Goal: Transaction & Acquisition: Purchase product/service

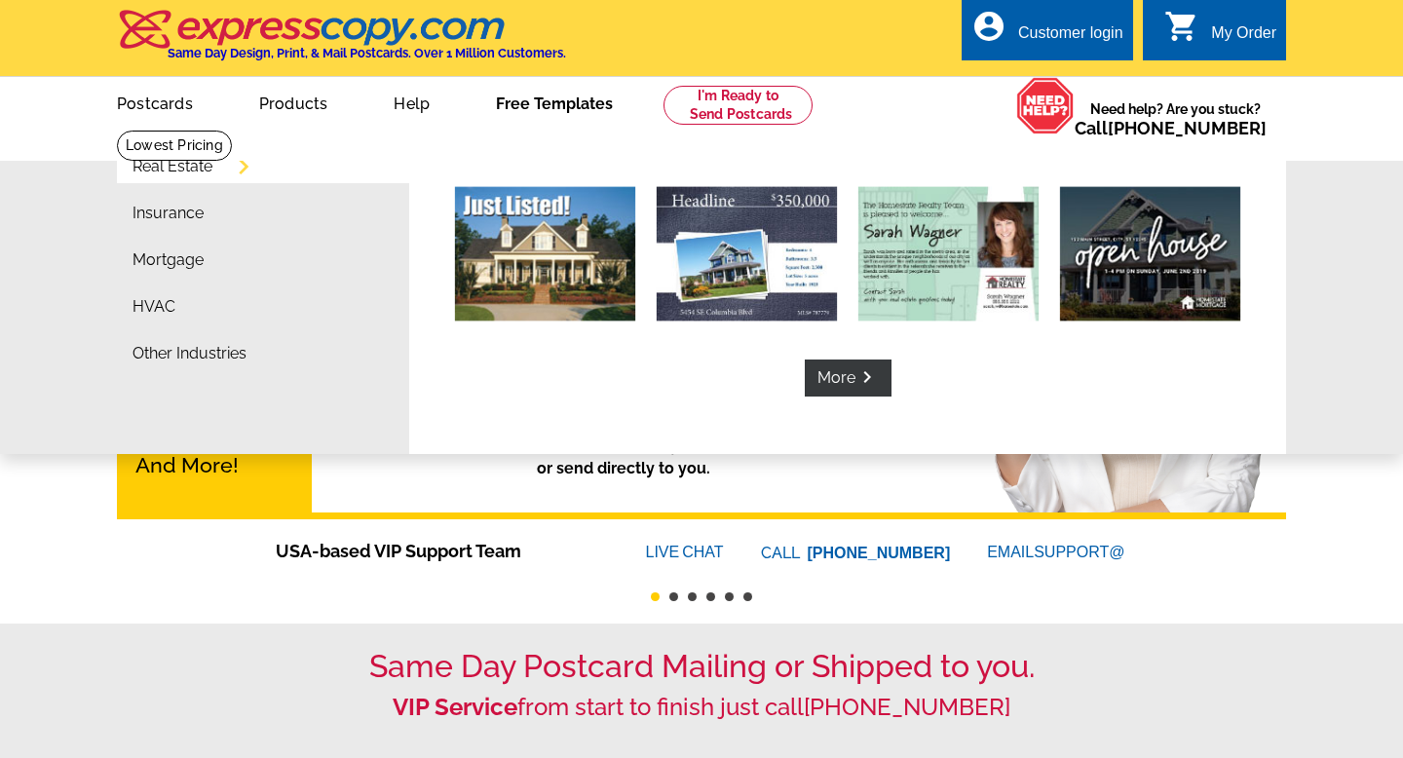
click at [529, 105] on link "Free Templates" at bounding box center [554, 102] width 179 height 46
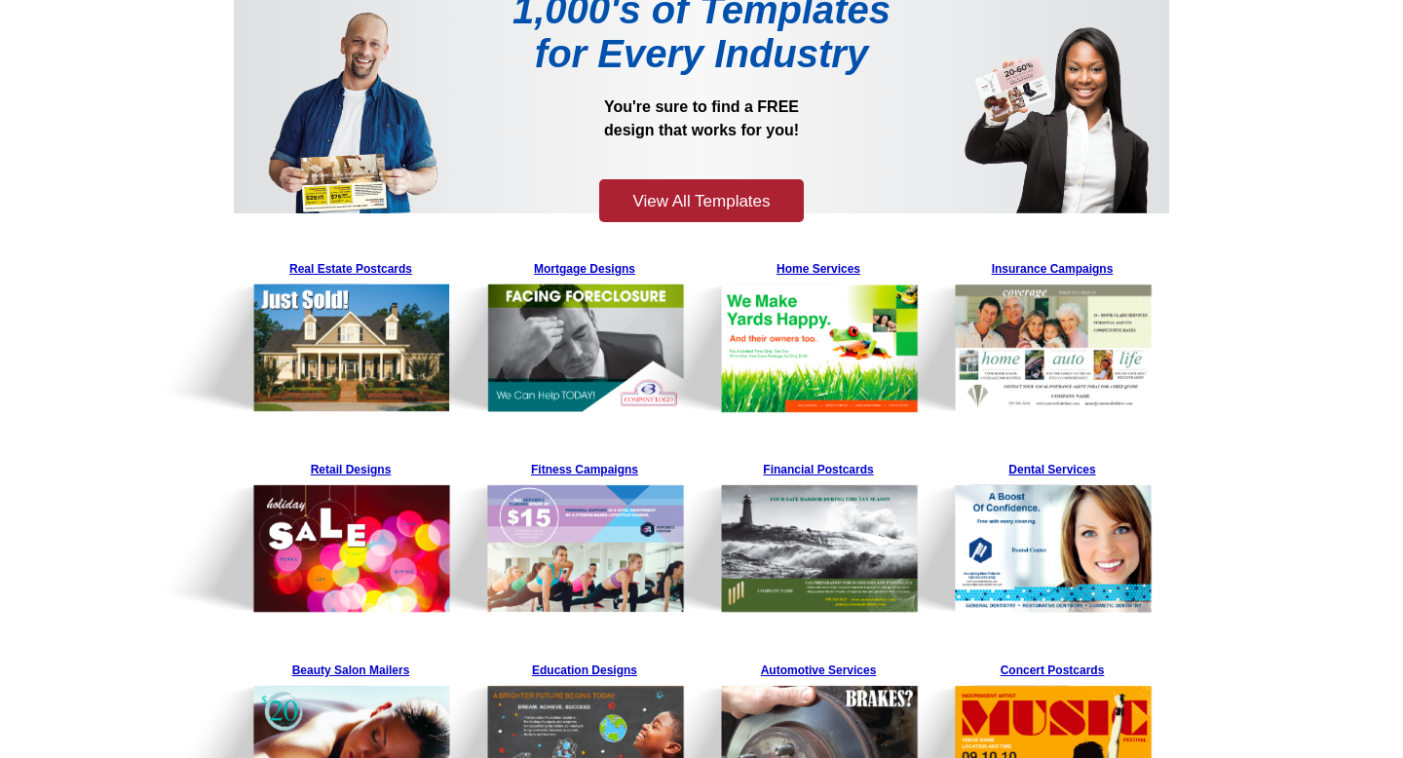
scroll to position [191, 0]
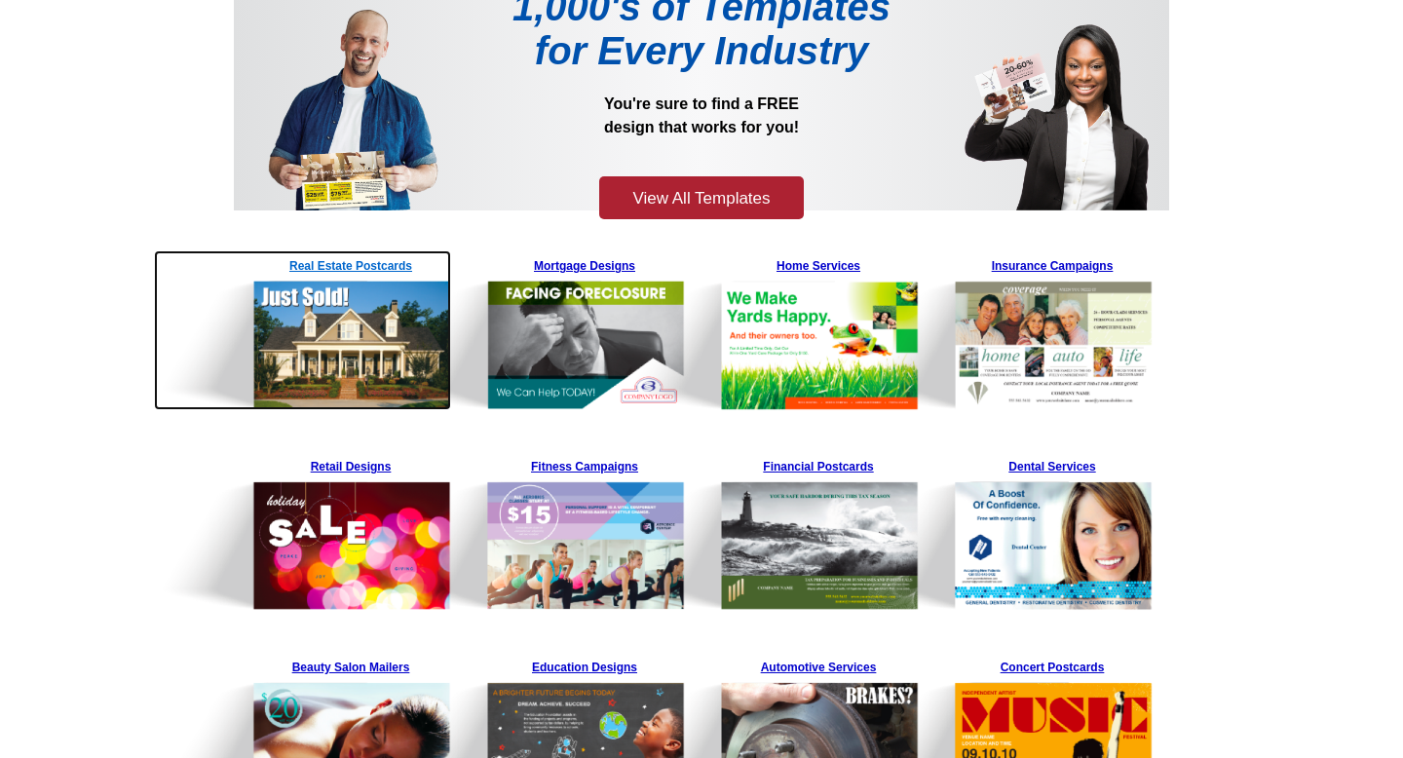
click at [385, 343] on img at bounding box center [302, 330] width 297 height 160
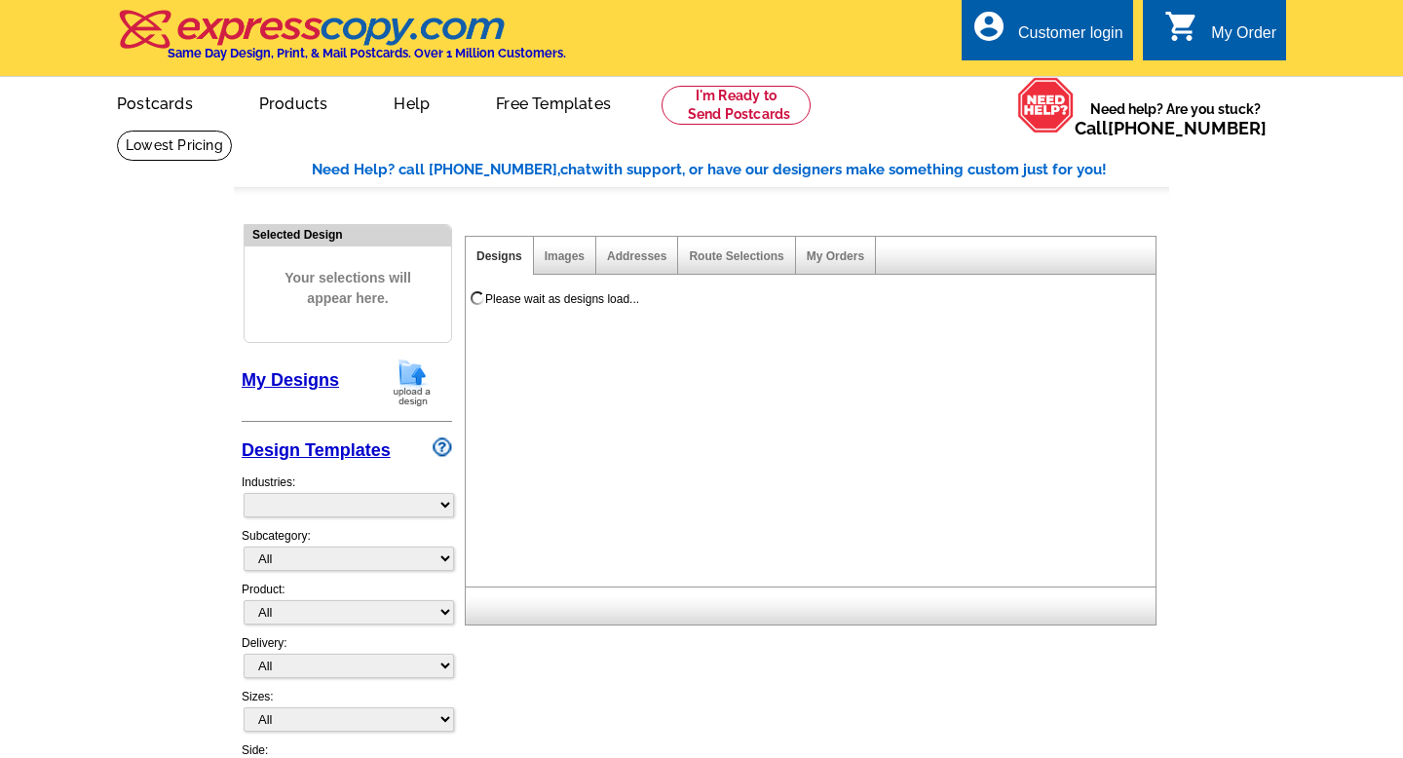
select select "785"
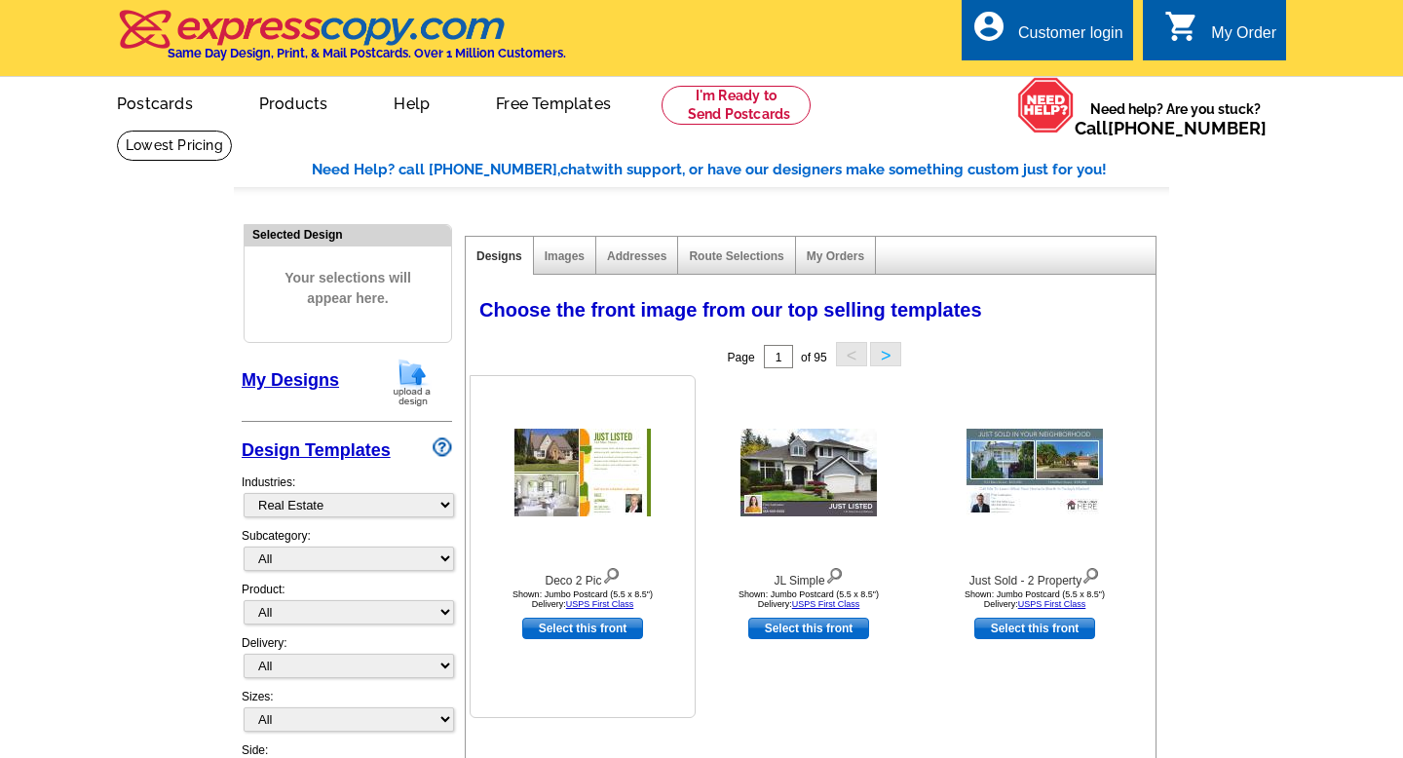
click at [600, 498] on img at bounding box center [583, 473] width 136 height 88
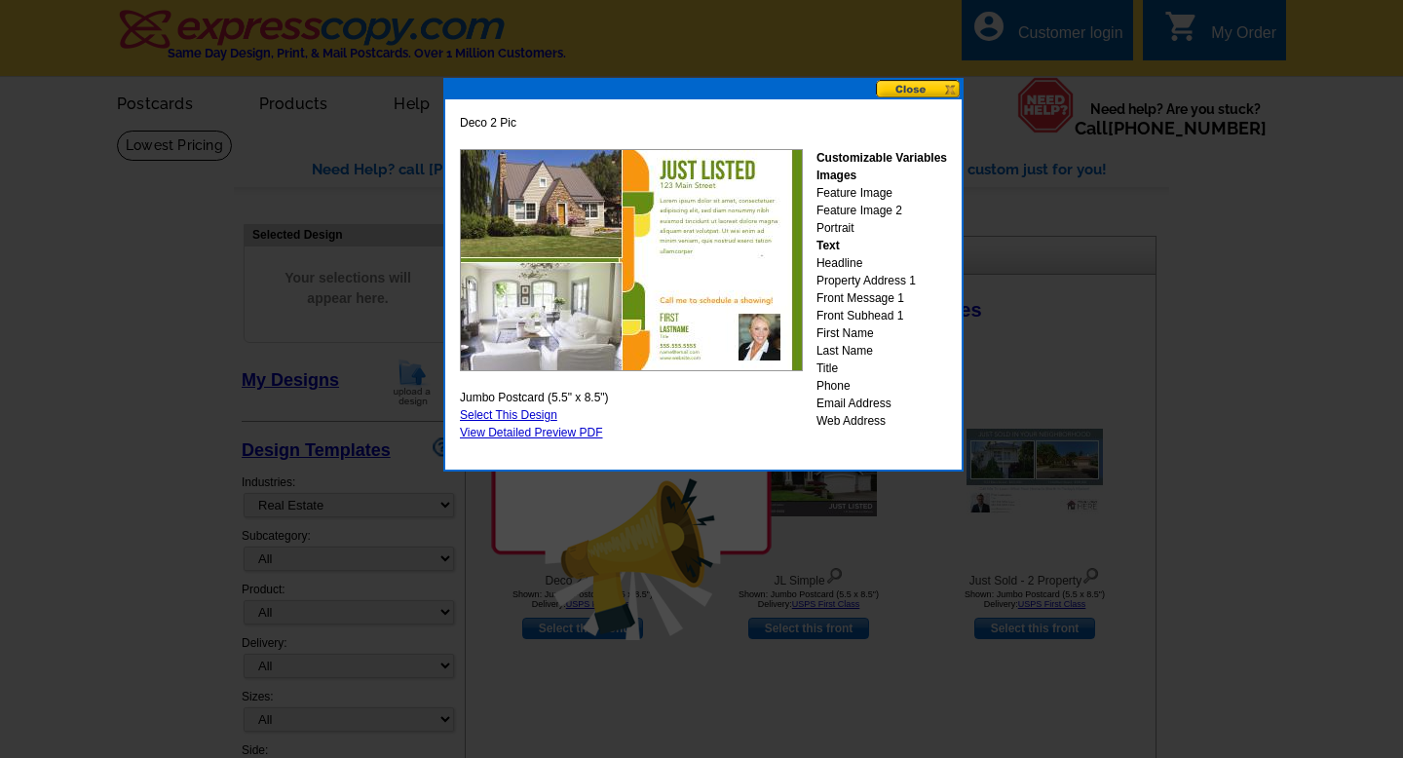
click at [544, 414] on link "Select This Design" at bounding box center [508, 415] width 97 height 14
select select "2"
select select "back"
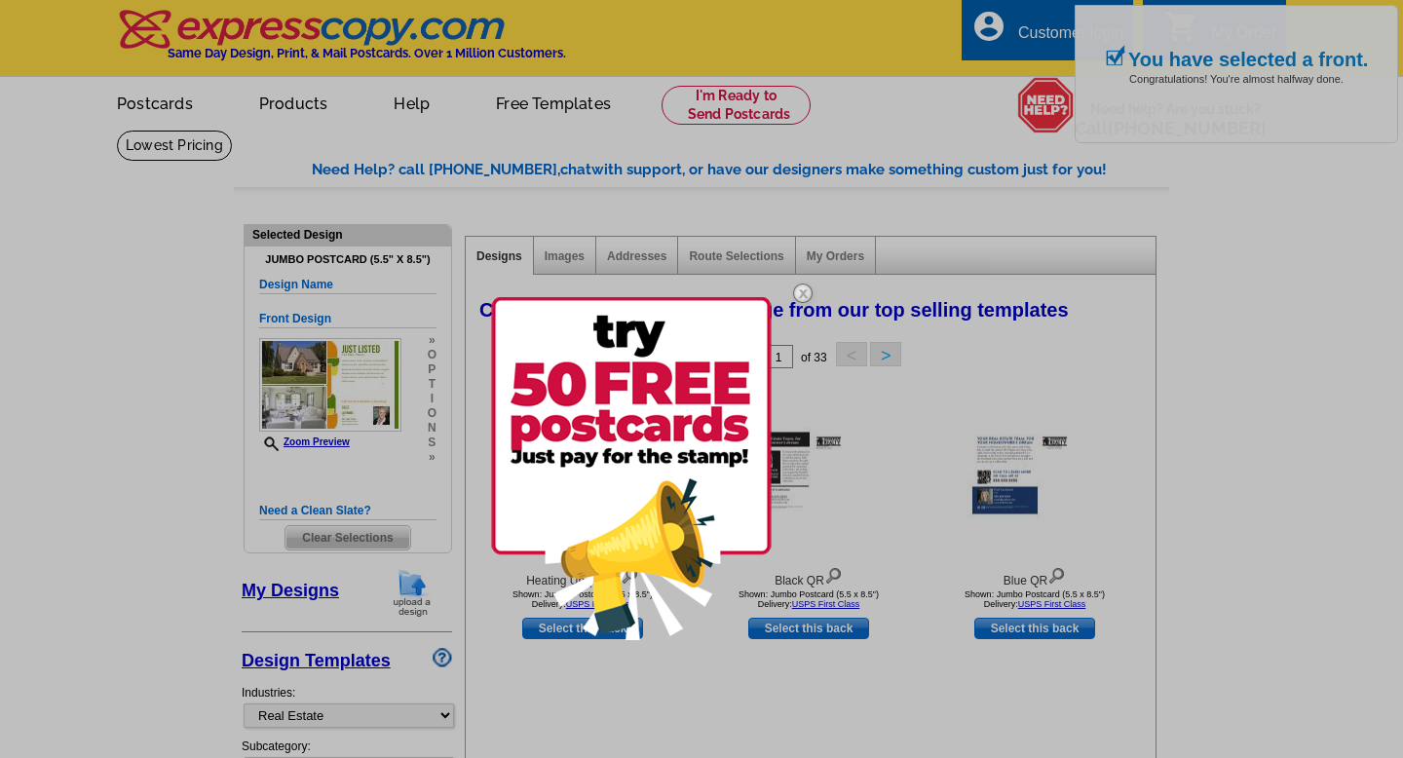
click at [804, 291] on img at bounding box center [803, 293] width 57 height 57
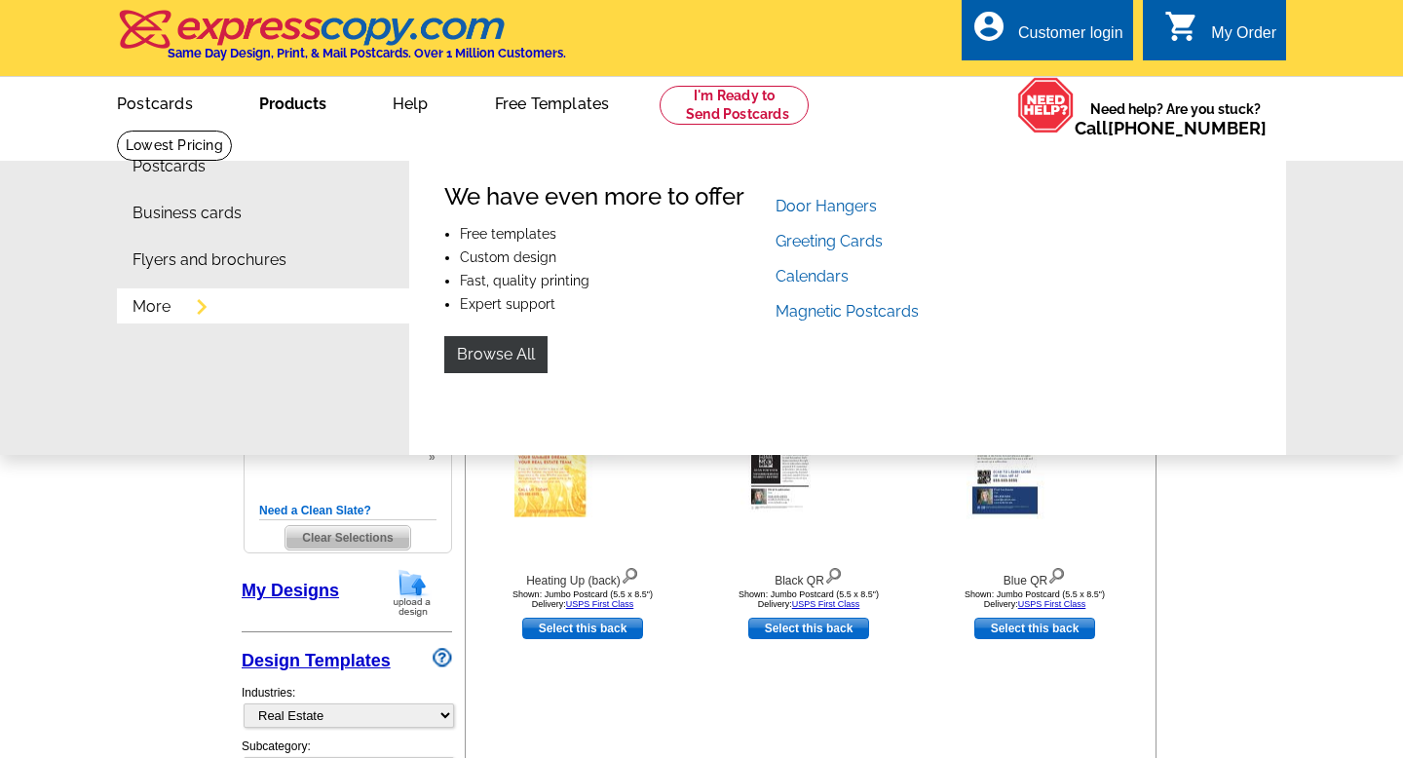
click at [271, 86] on link "Products" at bounding box center [293, 102] width 130 height 46
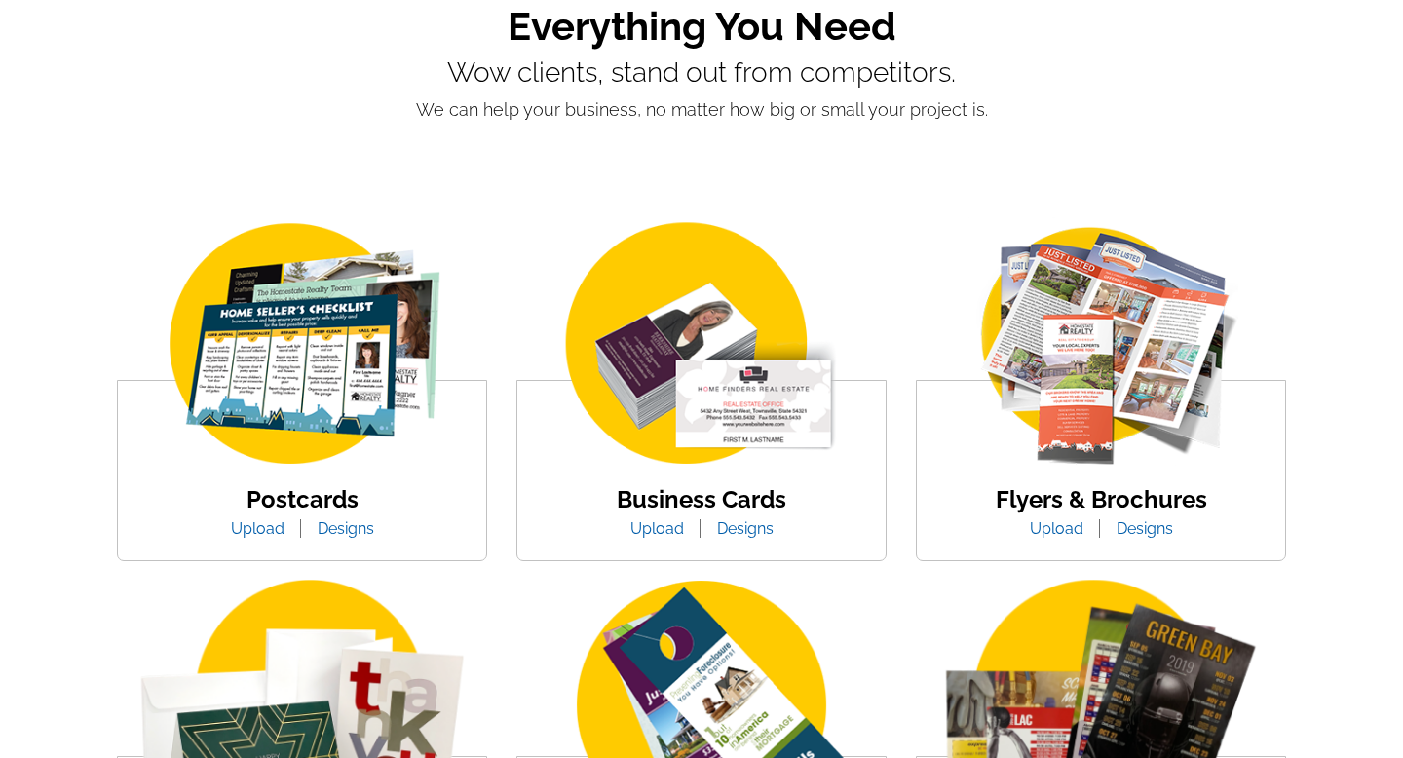
scroll to position [176, 0]
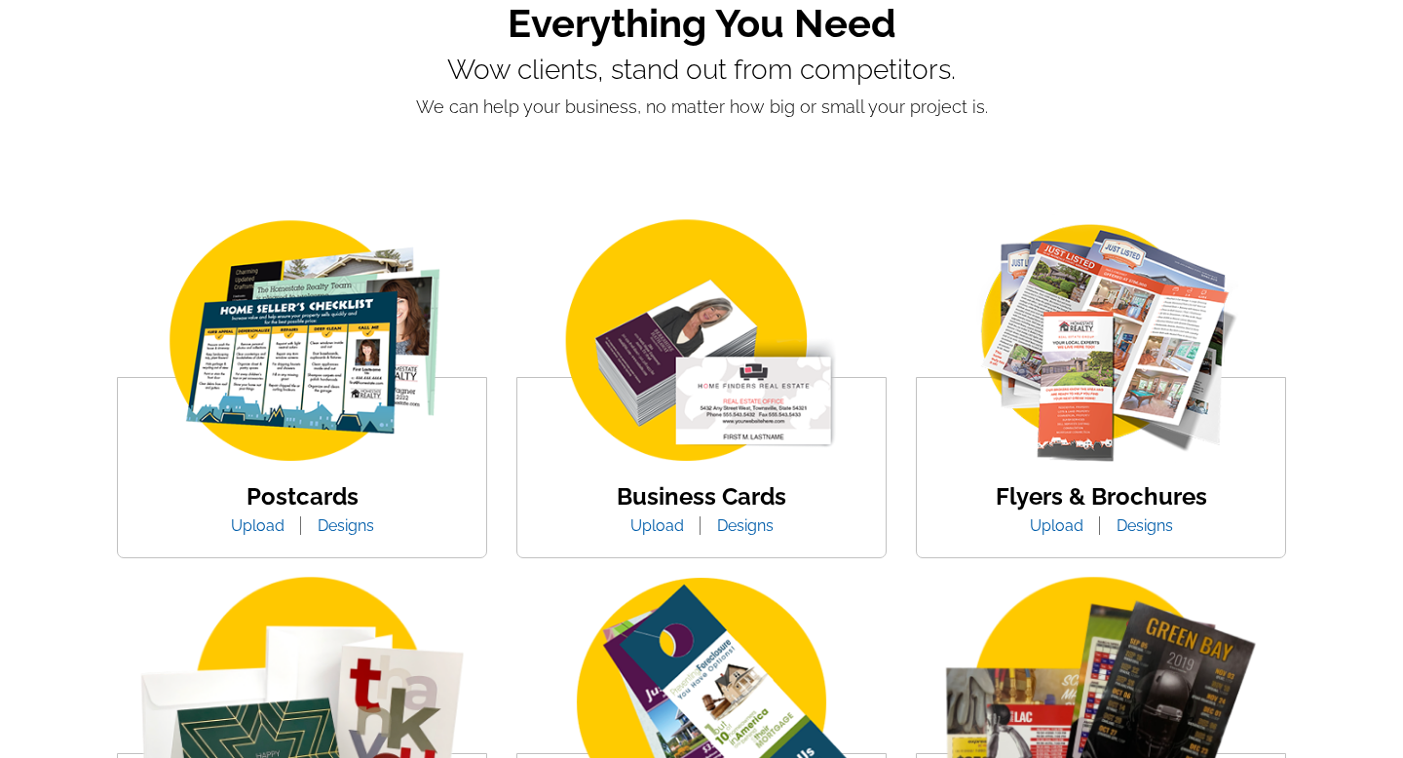
click at [307, 297] on img at bounding box center [301, 342] width 331 height 256
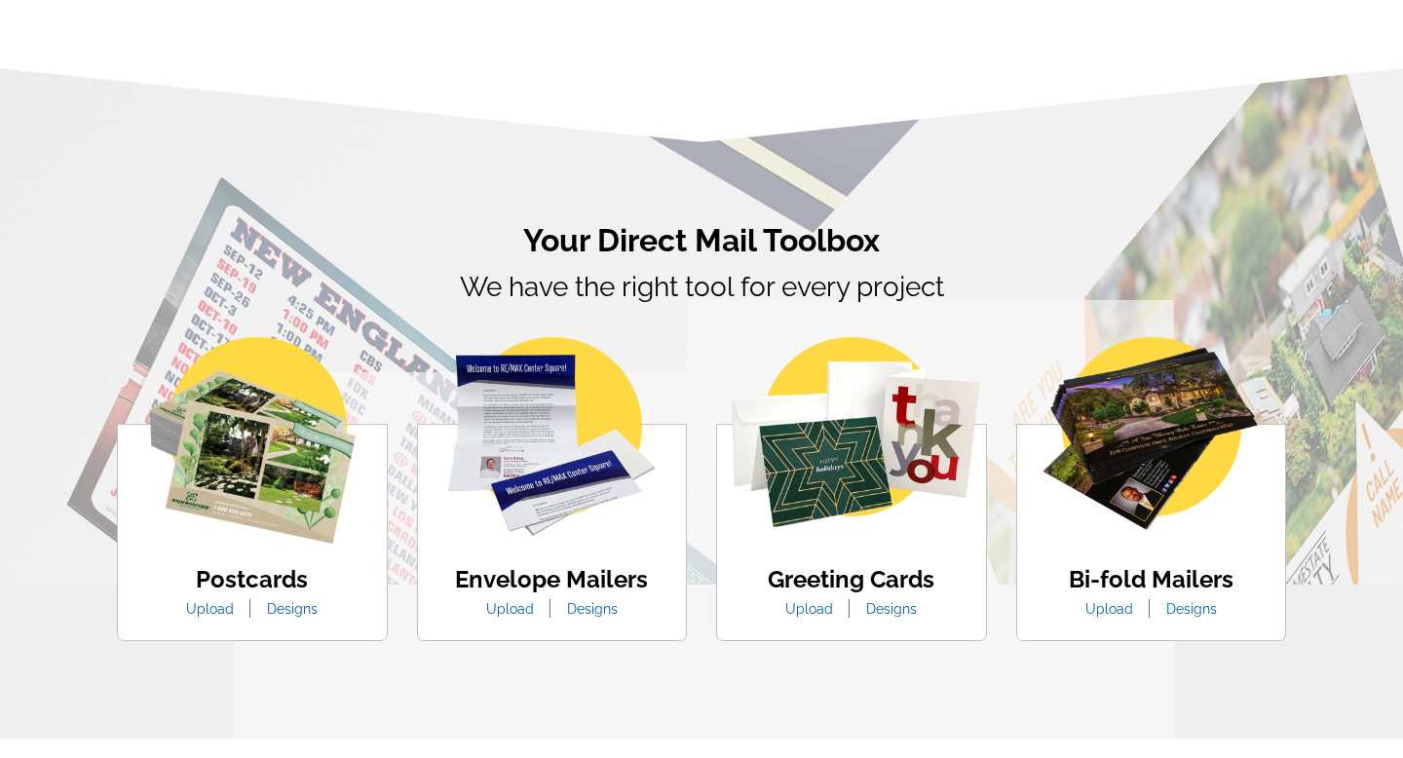
scroll to position [940, 0]
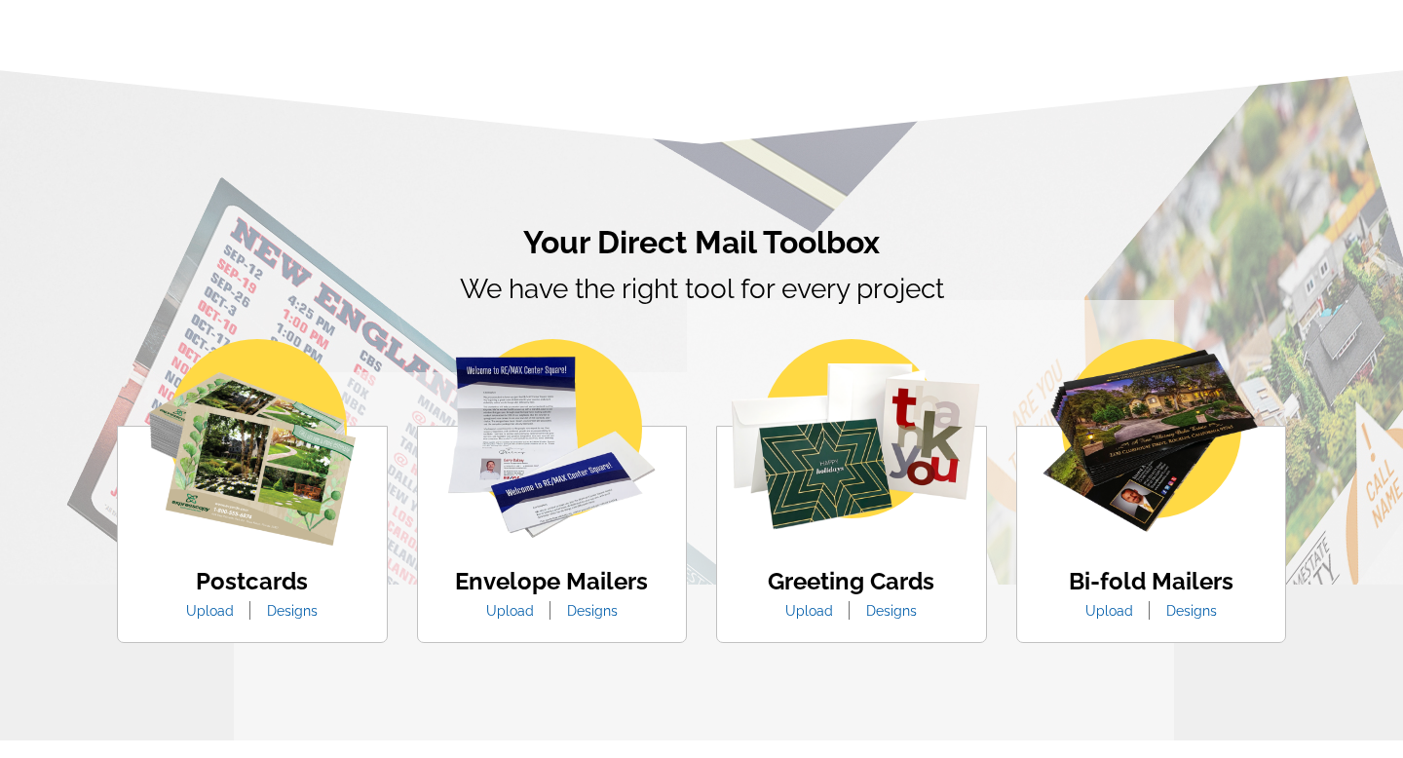
click at [237, 433] on img at bounding box center [252, 442] width 207 height 207
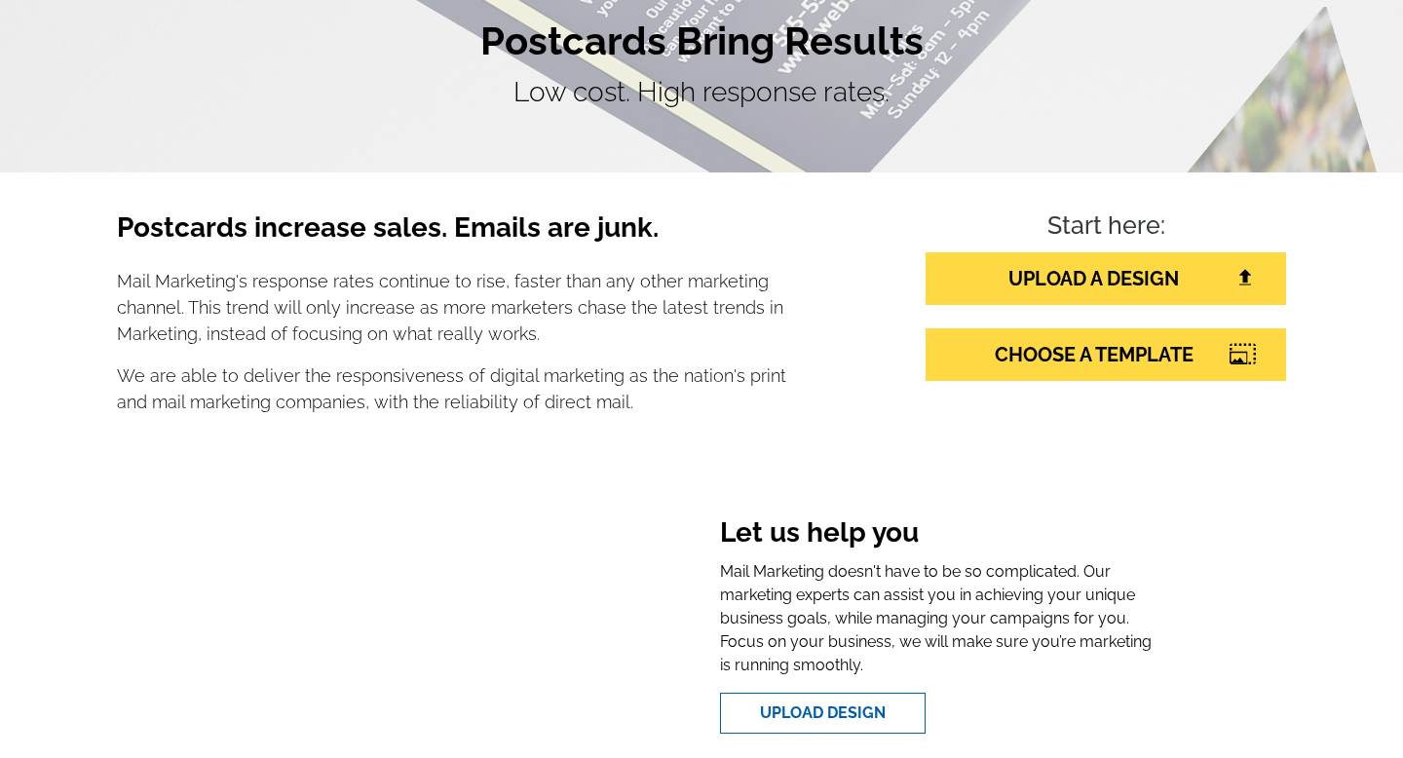
scroll to position [0, 0]
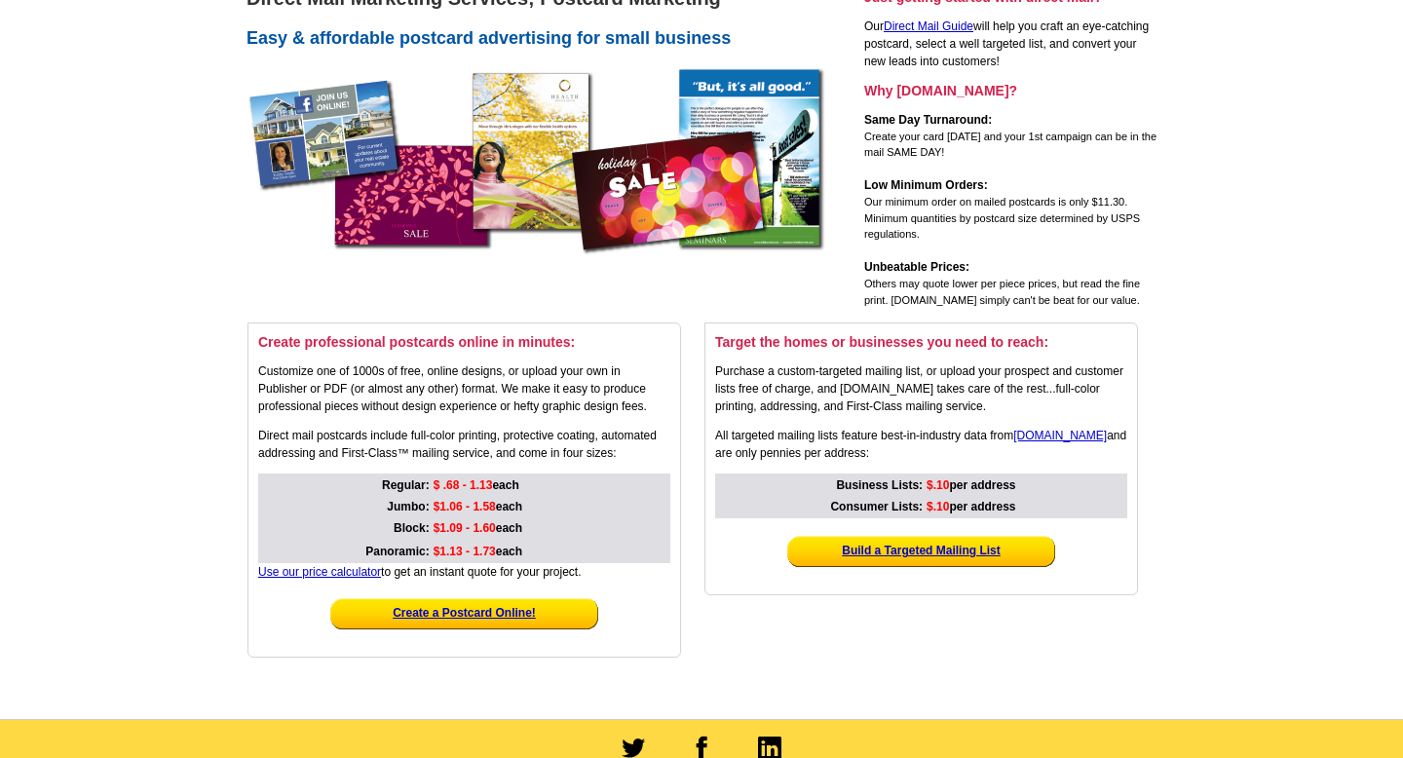
scroll to position [175, 0]
